Goal: Task Accomplishment & Management: Use online tool/utility

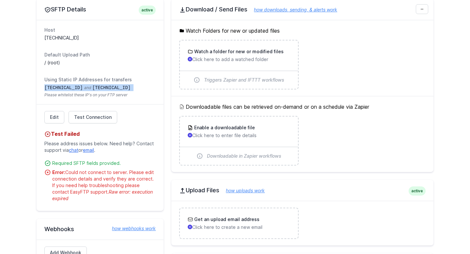
scroll to position [237, 0]
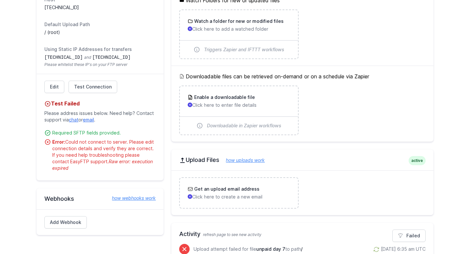
click at [127, 67] on div "Host [TECHNICAL_ID] Default Upload Path / (root) Using Static IP Addresses for …" at bounding box center [100, 32] width 127 height 84
drag, startPoint x: 42, startPoint y: 55, endPoint x: 133, endPoint y: 58, distance: 90.6
click at [133, 58] on div "Host [TECHNICAL_ID] Default Upload Path / (root) Using Static IP Addresses for …" at bounding box center [100, 32] width 127 height 84
click at [133, 58] on dd "[TECHNICAL_ID] and [TECHNICAL_ID] Please whitelist these IP's on your FTP server" at bounding box center [99, 60] width 111 height 13
drag, startPoint x: 133, startPoint y: 58, endPoint x: 118, endPoint y: 58, distance: 15.0
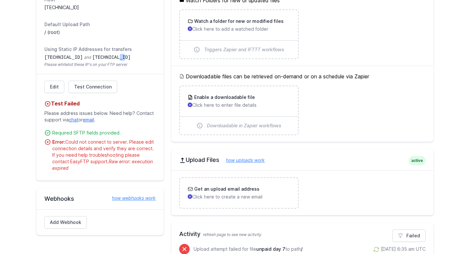
click at [118, 58] on dd "[TECHNICAL_ID] and [TECHNICAL_ID] Please whitelist these IP's on your FTP server" at bounding box center [99, 60] width 111 height 13
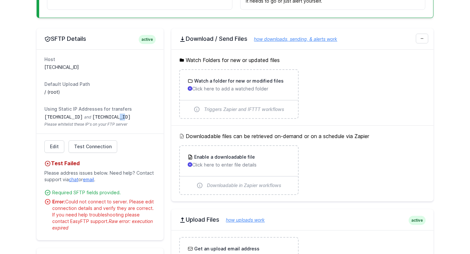
scroll to position [167, 0]
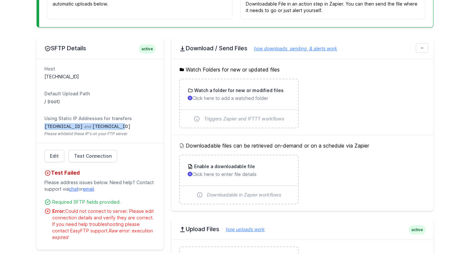
drag, startPoint x: 41, startPoint y: 123, endPoint x: 135, endPoint y: 126, distance: 93.5
click at [135, 126] on div "Host [TECHNICAL_ID] Default Upload Path / (root) Using Static IP Addresses for …" at bounding box center [100, 101] width 127 height 84
click at [52, 127] on code "[TECHNICAL_ID]" at bounding box center [63, 126] width 39 height 5
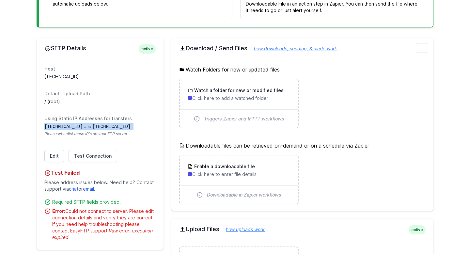
click at [52, 127] on code "[TECHNICAL_ID]" at bounding box center [63, 126] width 39 height 5
click at [87, 152] on link "Test Connection" at bounding box center [93, 156] width 49 height 12
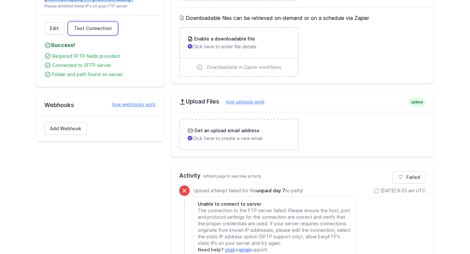
scroll to position [211, 0]
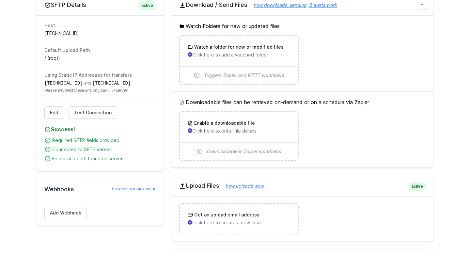
click at [64, 140] on div "Required SFTP fields provided." at bounding box center [104, 140] width 104 height 7
click at [65, 148] on div "Connected to SFTP server." at bounding box center [104, 149] width 104 height 7
click at [69, 156] on div "Folder and path found on server." at bounding box center [104, 159] width 104 height 7
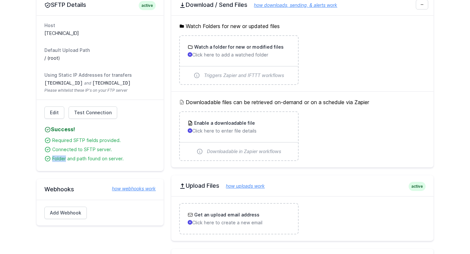
click at [69, 156] on div "Folder and path found on server." at bounding box center [104, 159] width 104 height 7
